Goal: Task Accomplishment & Management: Use online tool/utility

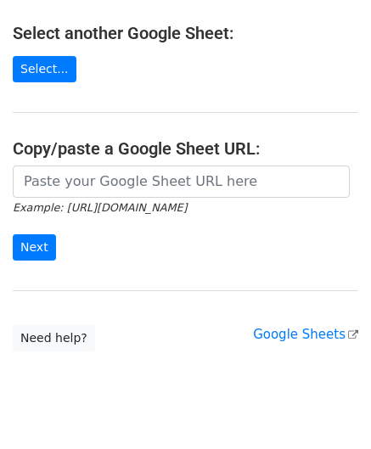
scroll to position [222, 0]
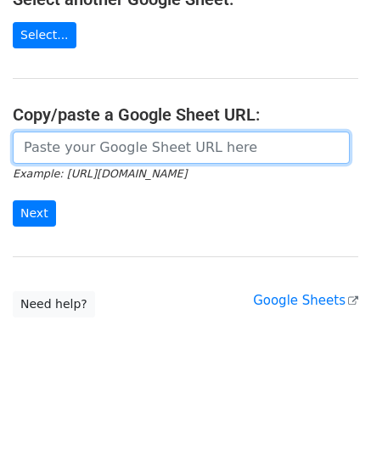
click at [64, 155] on input "url" at bounding box center [181, 147] width 337 height 32
paste input "[URL][DOMAIN_NAME]"
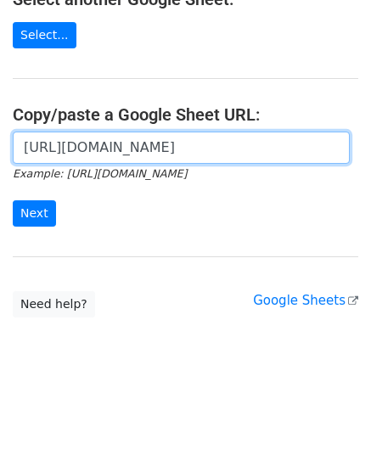
scroll to position [0, 368]
type input "[URL][DOMAIN_NAME]"
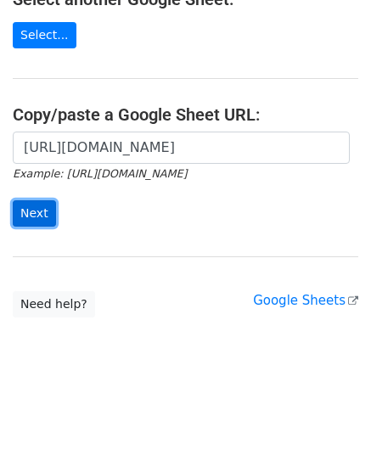
click at [37, 204] on input "Next" at bounding box center [34, 213] width 43 height 26
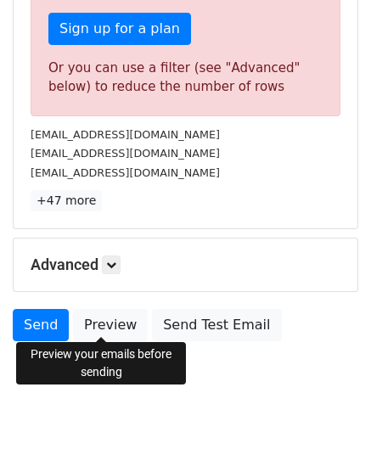
scroll to position [572, 0]
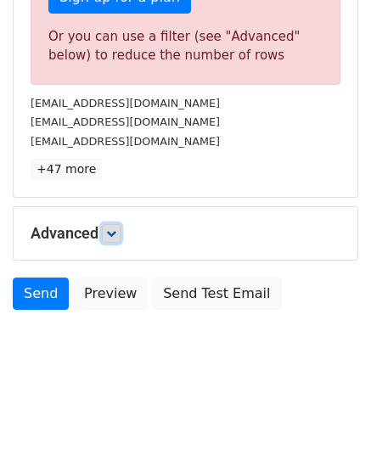
click at [118, 237] on link at bounding box center [111, 233] width 19 height 19
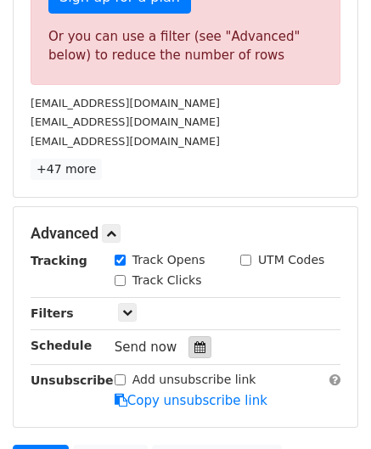
click at [194, 343] on icon at bounding box center [199, 347] width 11 height 12
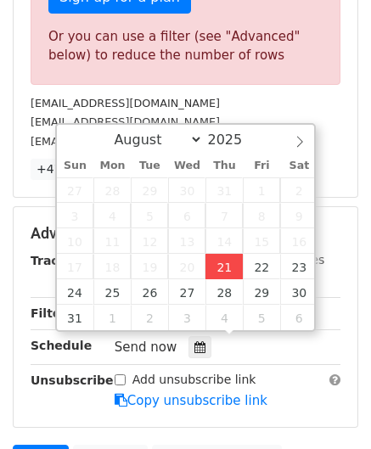
type input "[DATE] 12:00"
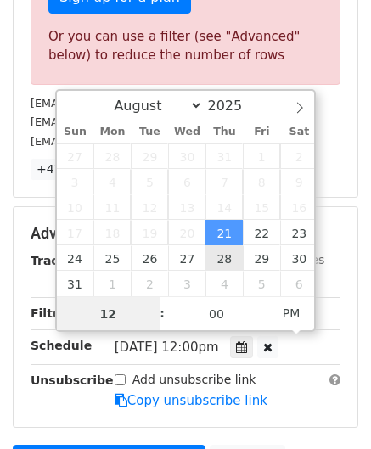
paste input "7"
type input "7"
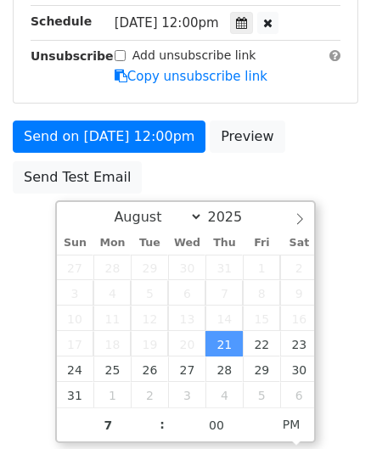
type input "2025-08-21 19:00"
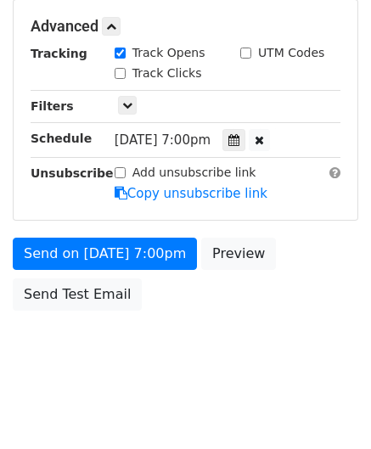
scroll to position [778, 0]
